Goal: Information Seeking & Learning: Learn about a topic

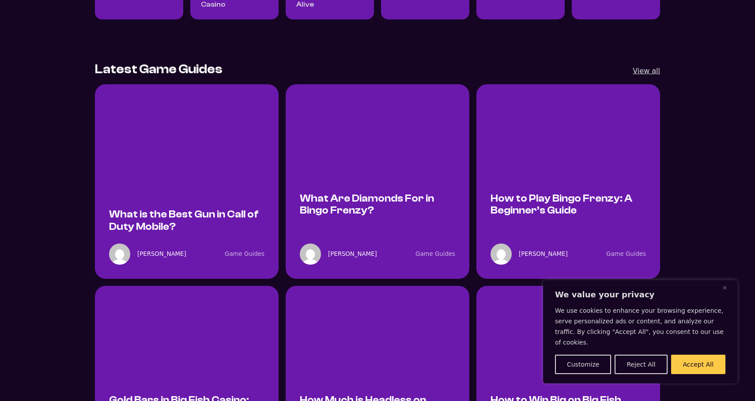
scroll to position [463, 0]
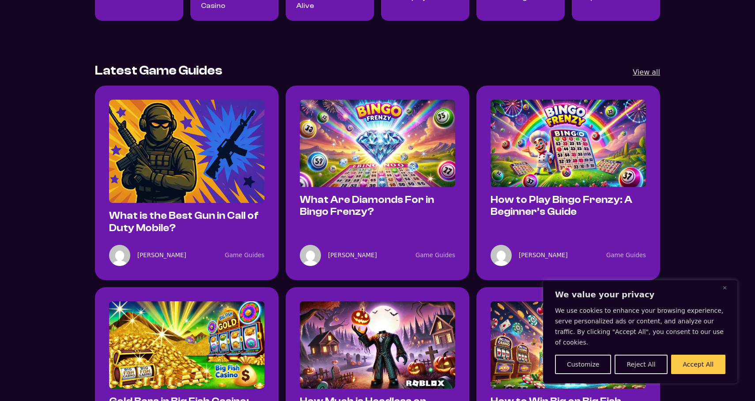
click at [215, 152] on img "What is the Best Gun in Call of Duty Mobile?" at bounding box center [186, 152] width 155 height 104
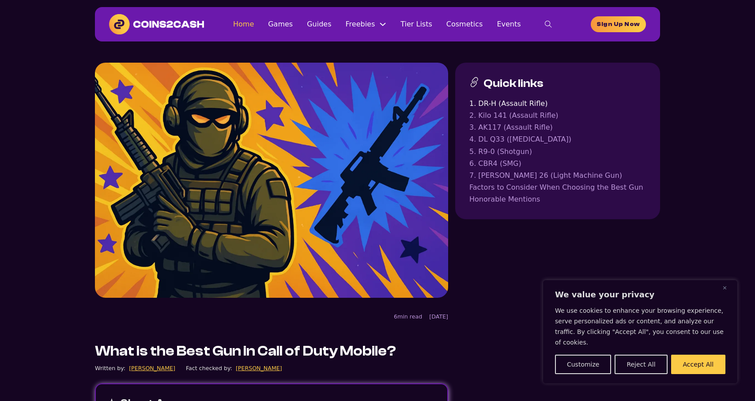
click at [252, 26] on link "Home" at bounding box center [243, 24] width 21 height 12
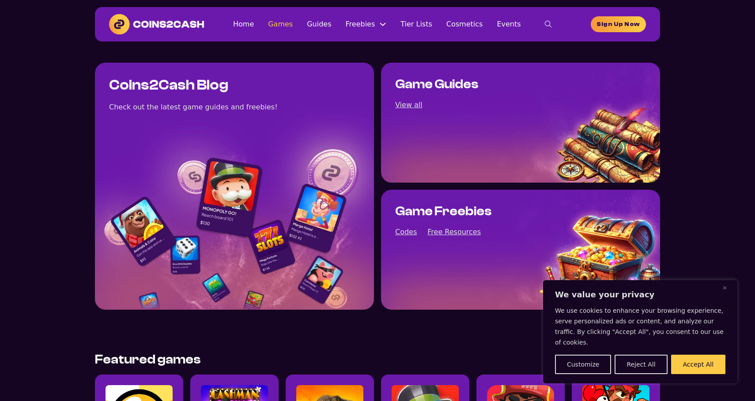
drag, startPoint x: 0, startPoint y: 0, endPoint x: 280, endPoint y: 25, distance: 281.1
click at [280, 25] on link "Games" at bounding box center [280, 24] width 25 height 12
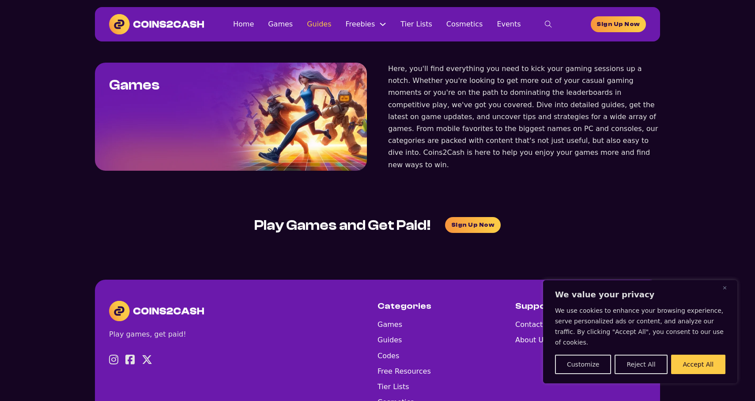
click at [327, 29] on link "Guides" at bounding box center [319, 24] width 24 height 12
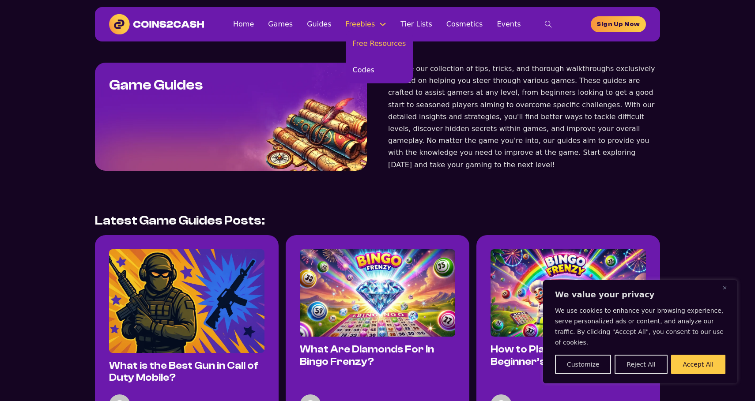
click at [379, 43] on link "Free Resources" at bounding box center [380, 43] width 68 height 26
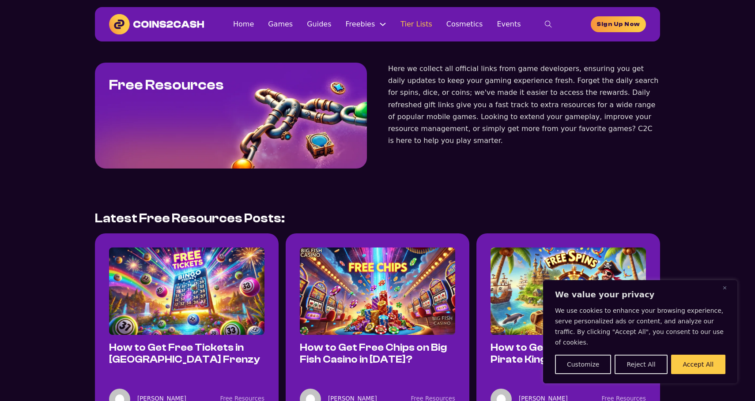
drag, startPoint x: 0, startPoint y: 0, endPoint x: 431, endPoint y: 24, distance: 432.1
click at [420, 20] on link "Tier Lists" at bounding box center [417, 24] width 32 height 12
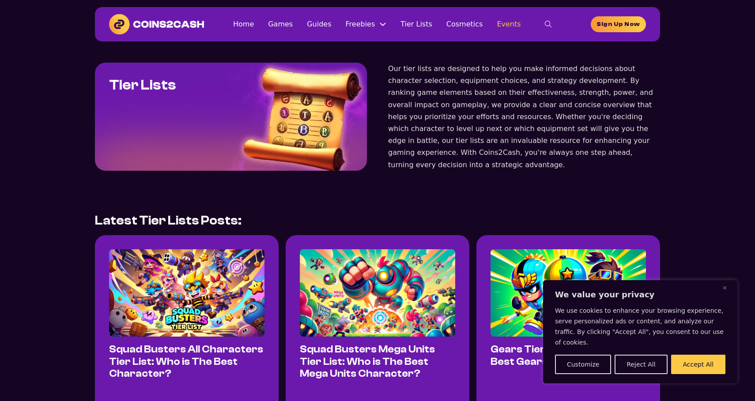
drag, startPoint x: 476, startPoint y: 26, endPoint x: 501, endPoint y: 25, distance: 25.2
click at [476, 26] on link "Cosmetics" at bounding box center [464, 24] width 37 height 12
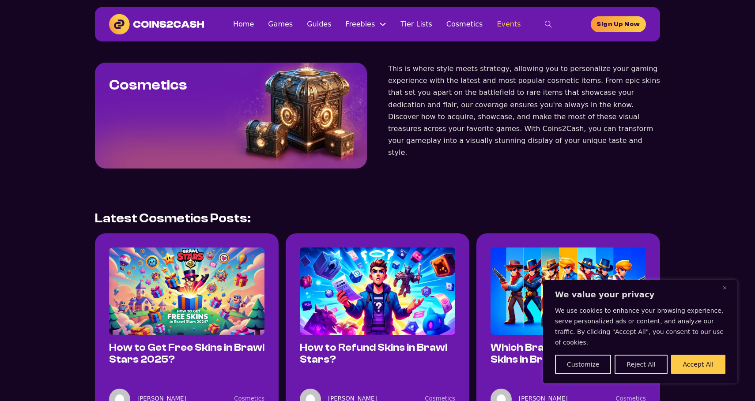
click at [505, 25] on link "Events" at bounding box center [509, 24] width 24 height 12
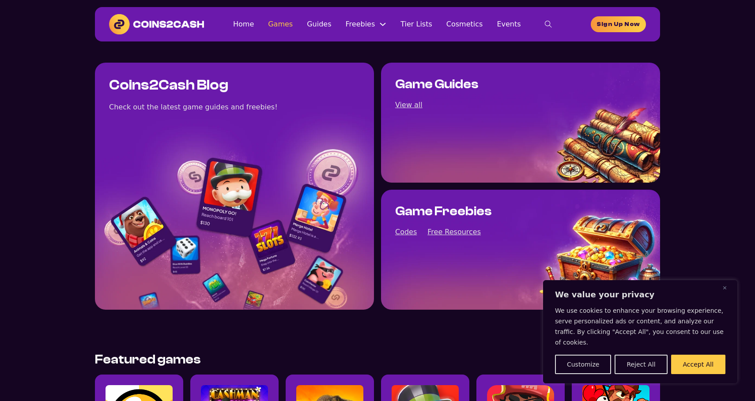
click at [282, 27] on link "Games" at bounding box center [280, 24] width 25 height 12
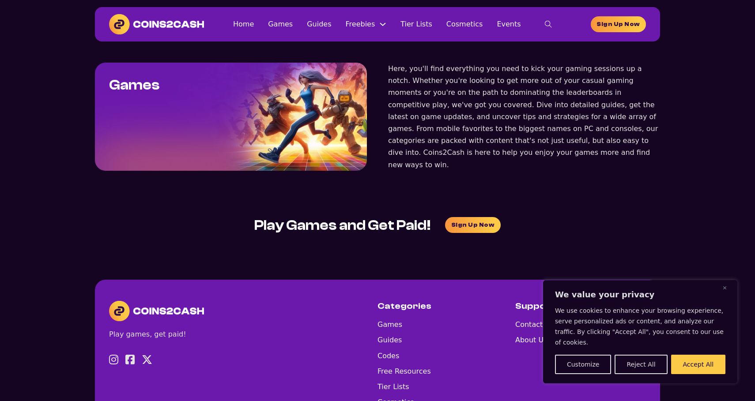
drag, startPoint x: 333, startPoint y: 26, endPoint x: 339, endPoint y: 27, distance: 5.8
click at [331, 26] on link "Guides" at bounding box center [319, 24] width 24 height 12
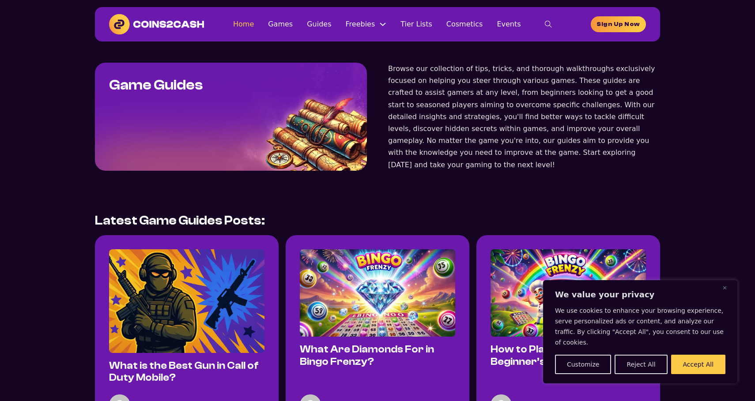
click at [246, 26] on link "Home" at bounding box center [243, 24] width 21 height 12
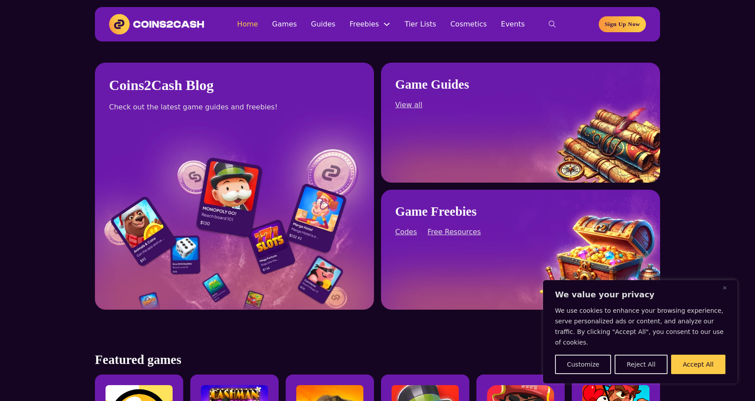
click at [258, 26] on link "Home" at bounding box center [247, 24] width 21 height 12
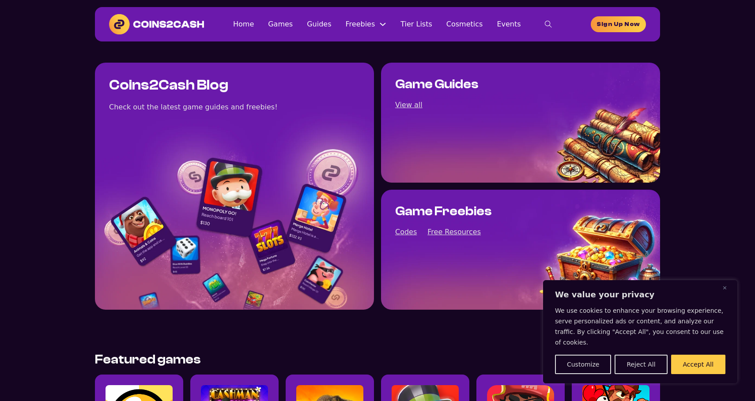
click at [119, 26] on img at bounding box center [156, 24] width 95 height 20
click at [358, 24] on link "Freebies" at bounding box center [361, 24] width 30 height 12
click at [367, 50] on link "Free Resources" at bounding box center [380, 43] width 68 height 26
click at [307, 24] on ul "Home Games Guides Freebies Free Resources Codes Tier Lists Cosmetics Events" at bounding box center [377, 24] width 288 height 12
click at [317, 24] on link "Guides" at bounding box center [319, 24] width 24 height 12
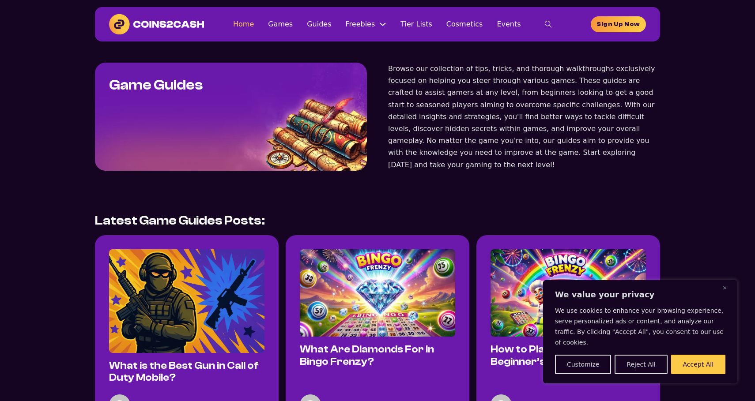
click at [254, 23] on link "Home" at bounding box center [243, 24] width 21 height 12
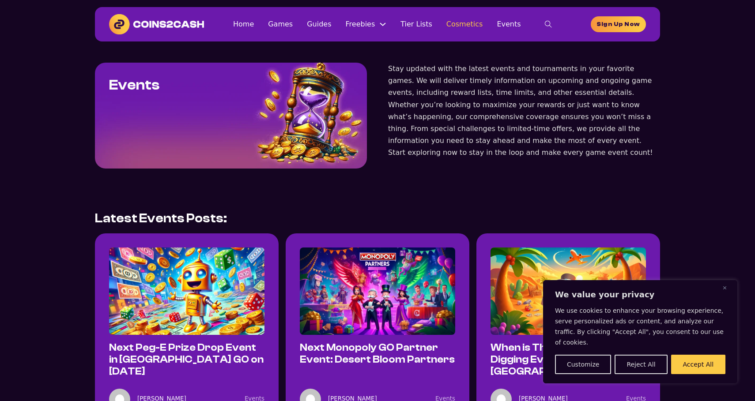
click at [454, 28] on link "Cosmetics" at bounding box center [464, 24] width 37 height 12
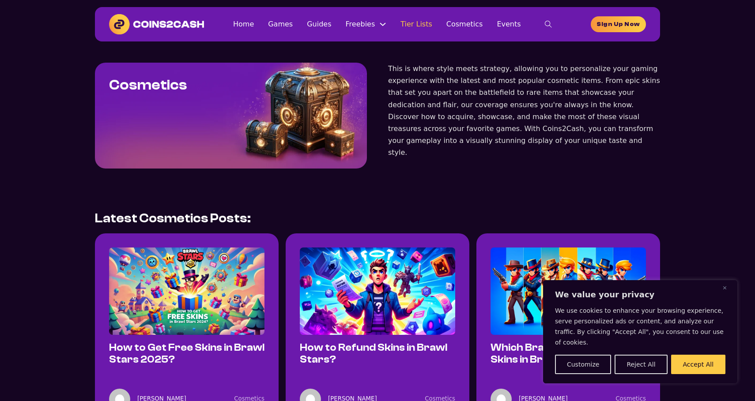
click at [419, 28] on link "Tier Lists" at bounding box center [417, 24] width 32 height 12
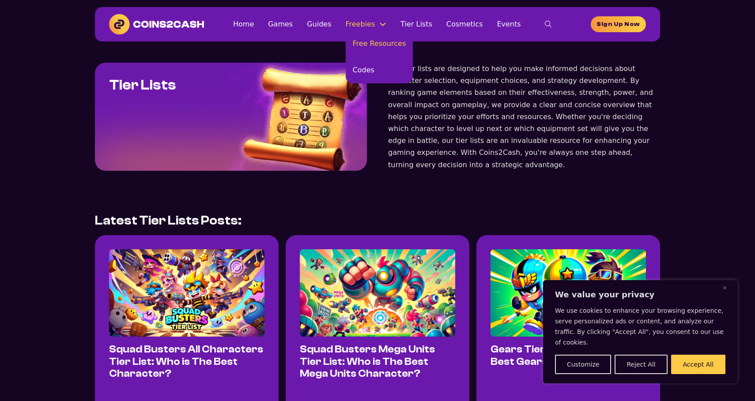
click at [361, 46] on link "Free Resources" at bounding box center [380, 43] width 68 height 26
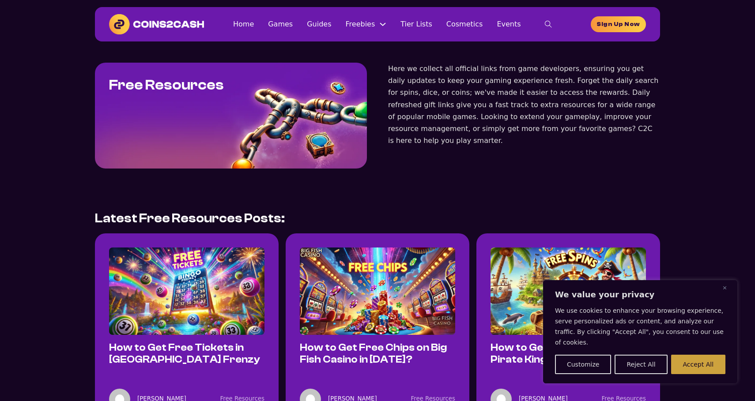
click at [696, 363] on button "Accept All" at bounding box center [698, 364] width 54 height 19
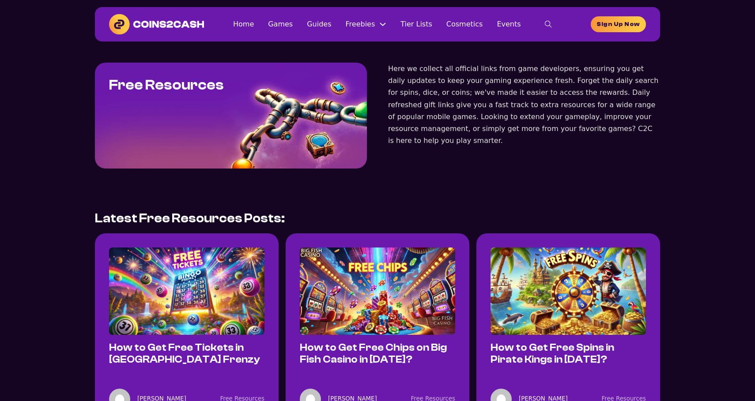
scroll to position [42, 0]
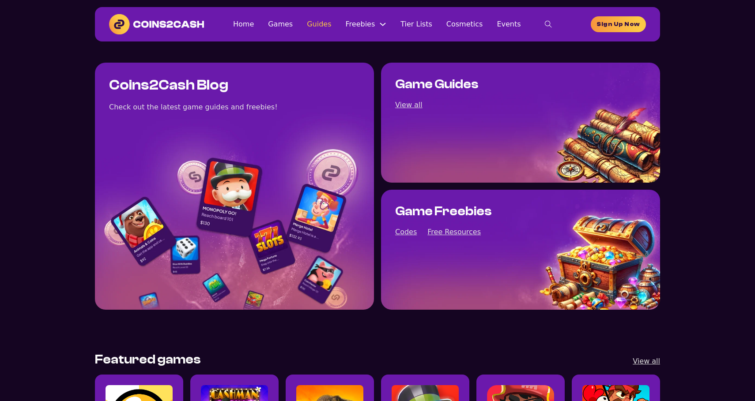
click at [325, 23] on link "Guides" at bounding box center [319, 24] width 24 height 12
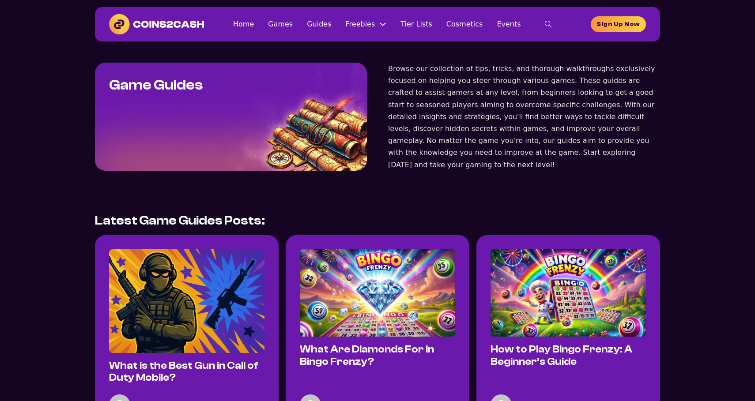
click at [300, 23] on ul "Home Games Guides Freebies Free Resources Codes Tier Lists Cosmetics Events" at bounding box center [377, 24] width 288 height 12
click at [291, 26] on link "Games" at bounding box center [280, 24] width 25 height 12
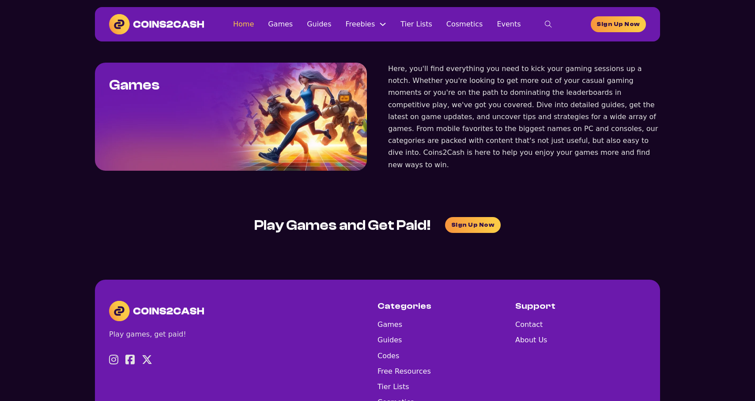
click at [254, 24] on link "Home" at bounding box center [243, 24] width 21 height 12
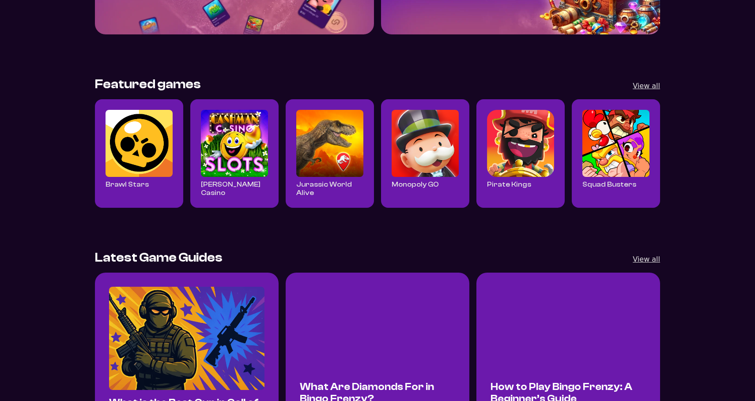
scroll to position [280, 0]
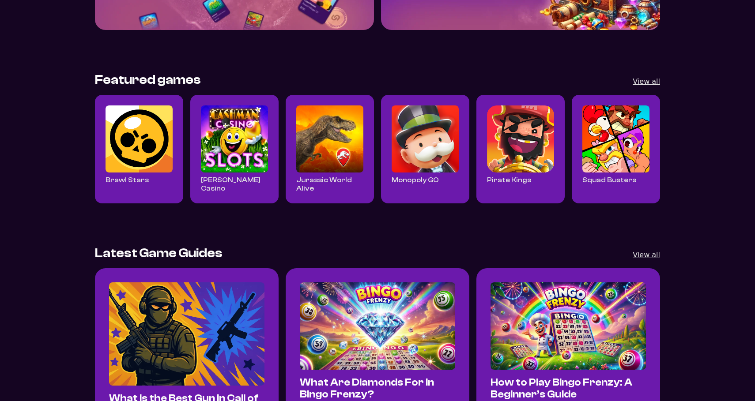
click at [241, 154] on img "Read all Cashman Casino posts" at bounding box center [234, 139] width 67 height 67
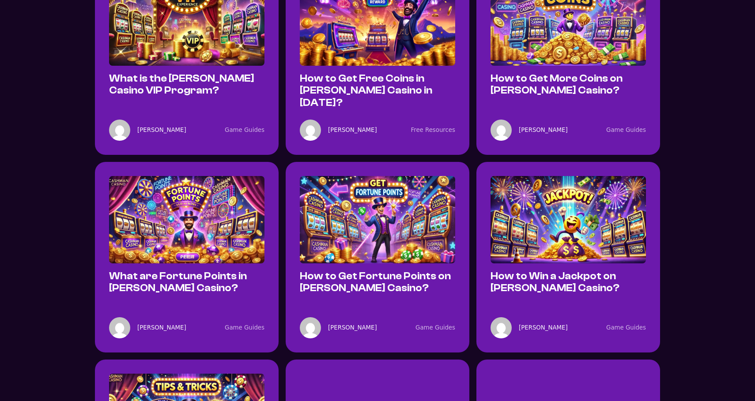
scroll to position [362, 0]
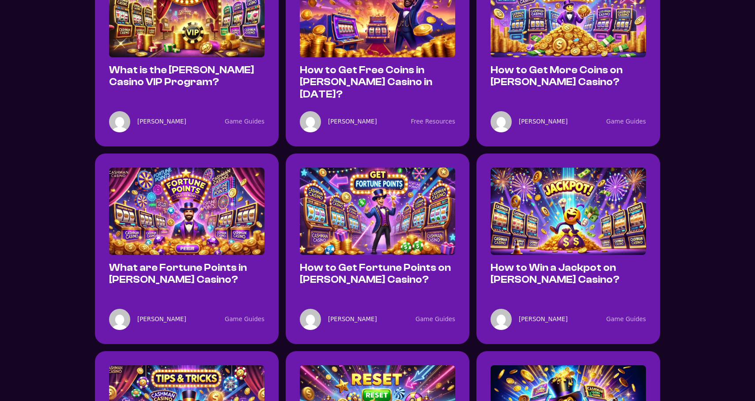
drag, startPoint x: 197, startPoint y: 121, endPoint x: 193, endPoint y: 91, distance: 29.5
click at [196, 117] on div "4 min read Game Guides" at bounding box center [228, 122] width 71 height 10
click at [192, 68] on link "What is the Cashman Casino VIP Program?" at bounding box center [181, 75] width 145 height 23
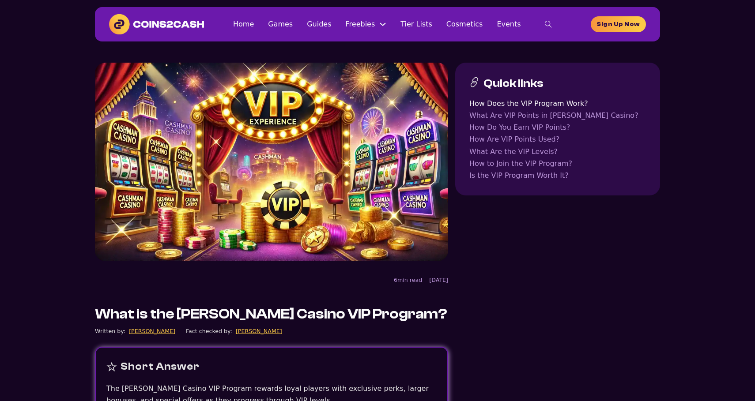
click at [197, 29] on img at bounding box center [156, 24] width 95 height 20
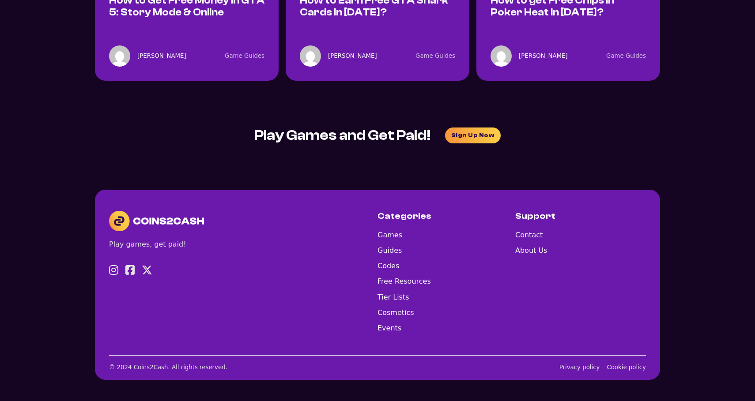
scroll to position [1506, 0]
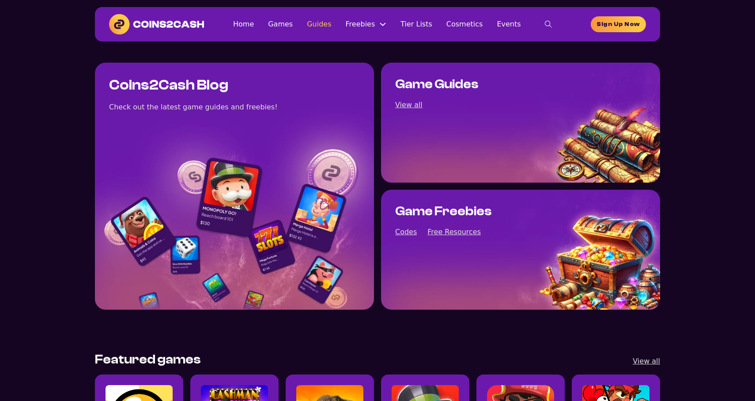
click at [329, 25] on link "Guides" at bounding box center [319, 24] width 24 height 12
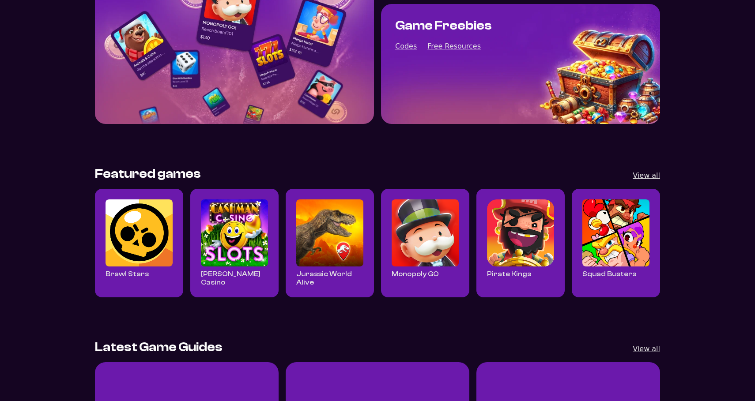
scroll to position [277, 0]
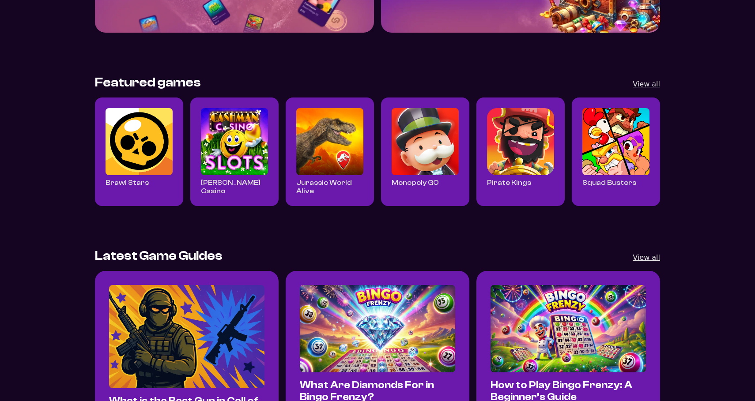
click at [307, 138] on img "Read all Jurassic World Alive posts" at bounding box center [329, 141] width 67 height 67
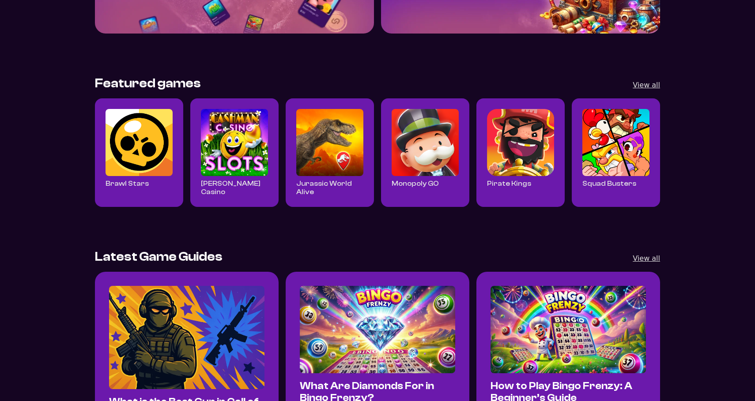
scroll to position [277, 0]
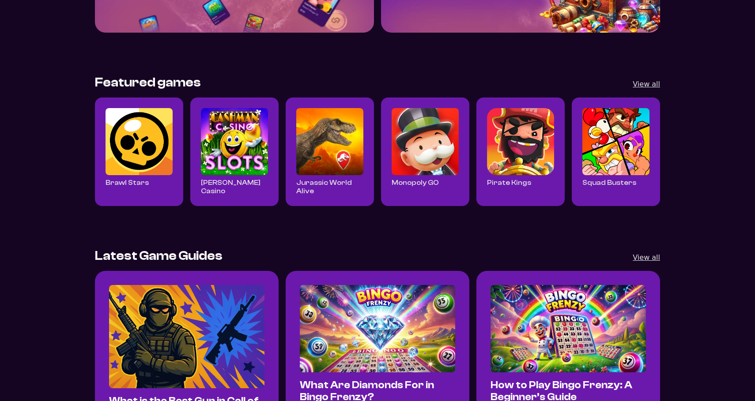
click at [423, 141] on img "Read all Monopoly GO posts" at bounding box center [425, 141] width 67 height 67
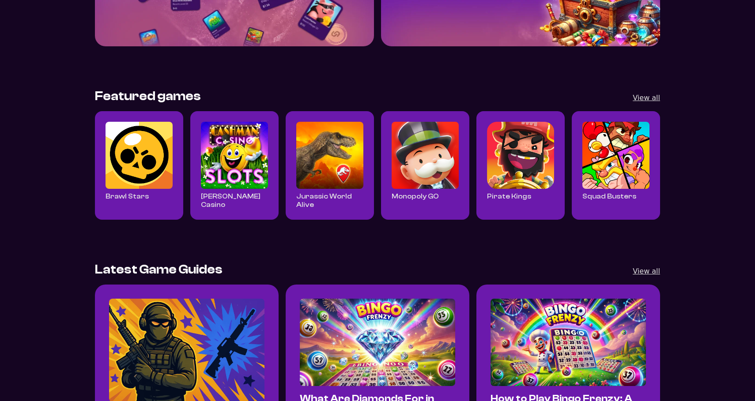
scroll to position [277, 0]
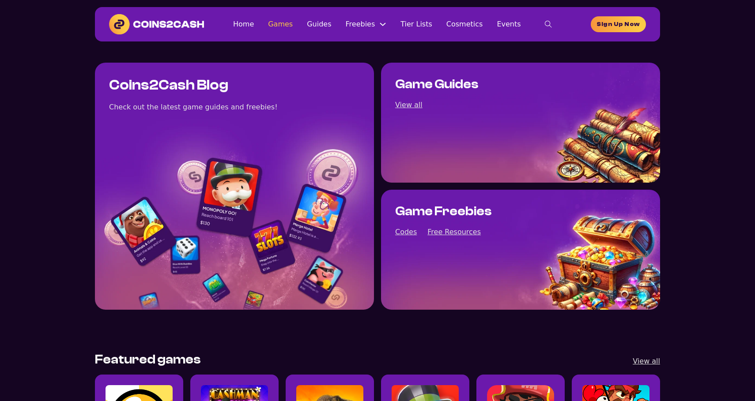
click at [293, 25] on link "Games" at bounding box center [280, 24] width 25 height 12
click at [430, 25] on link "Tier Lists" at bounding box center [417, 24] width 32 height 12
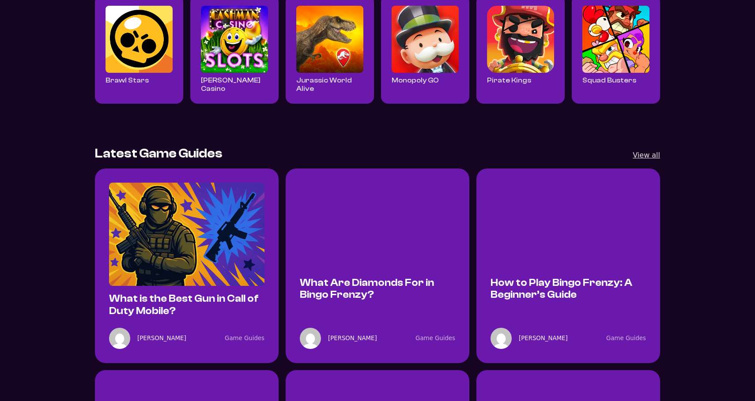
scroll to position [378, 0]
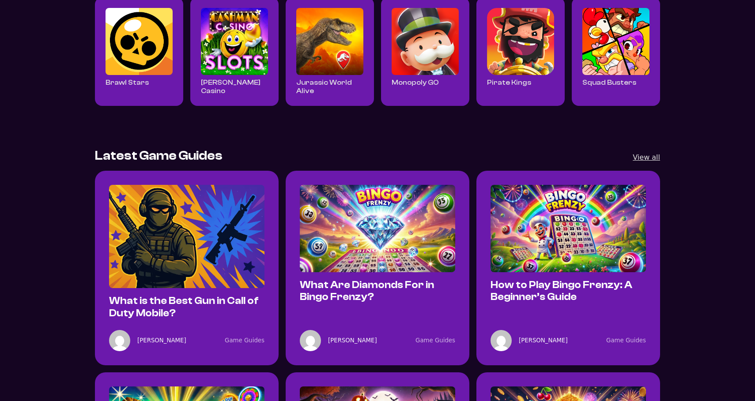
click at [507, 68] on img "Read all Pirate Kings posts" at bounding box center [520, 41] width 67 height 67
